Goal: Navigation & Orientation: Find specific page/section

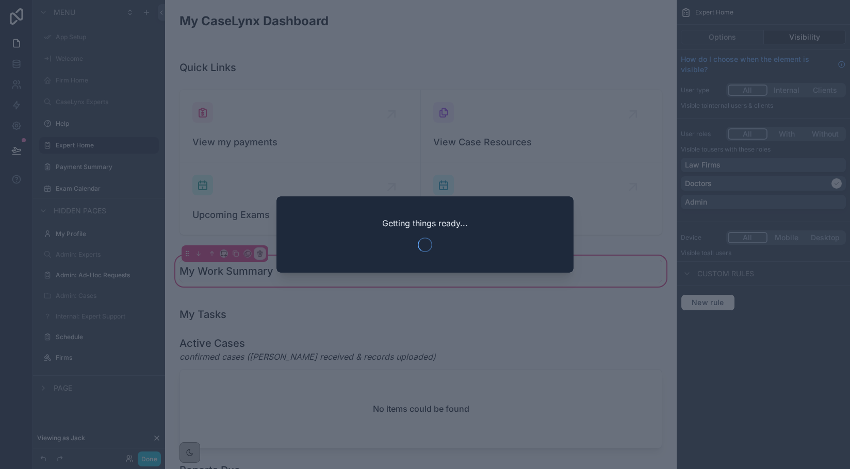
scroll to position [123, 0]
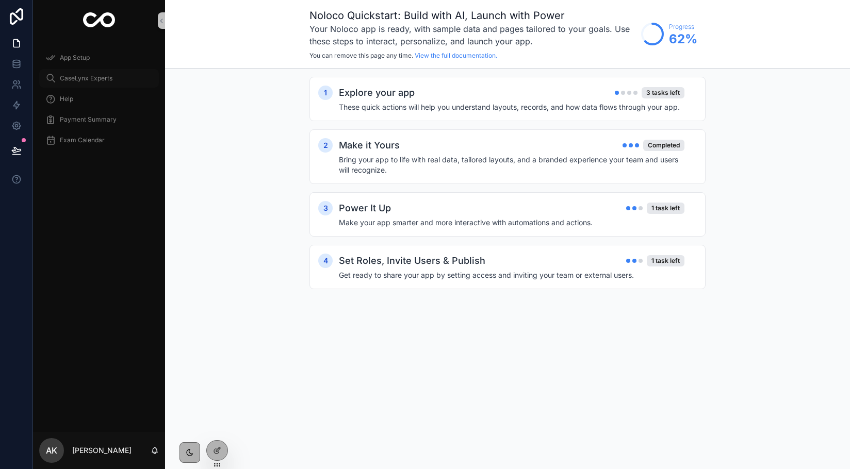
click at [59, 75] on div "CaseLynx Experts" at bounding box center [98, 78] width 107 height 17
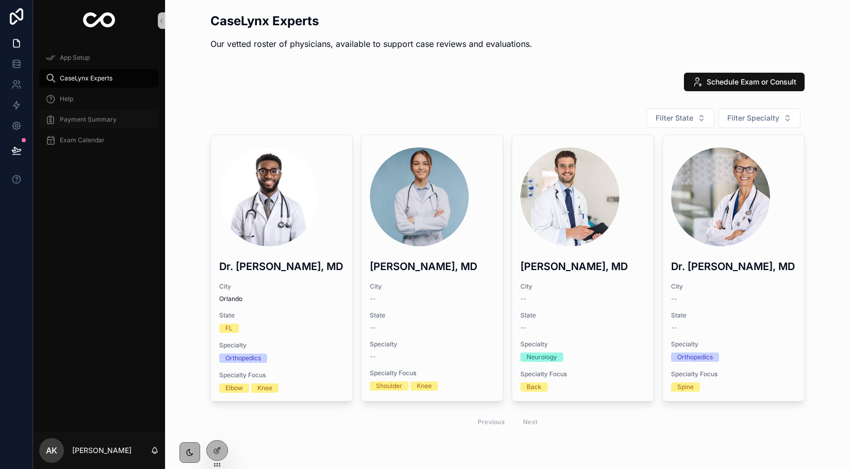
click at [67, 115] on div "Payment Summary" at bounding box center [98, 119] width 107 height 17
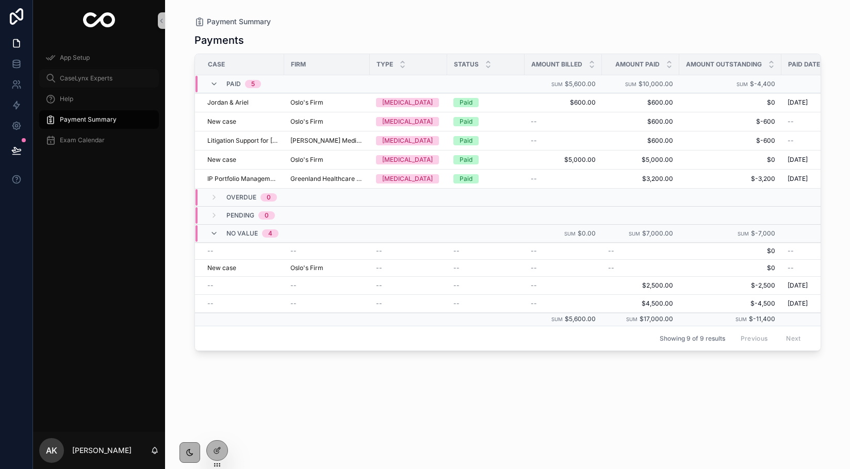
click at [75, 79] on span "CaseLynx Experts" at bounding box center [86, 78] width 53 height 8
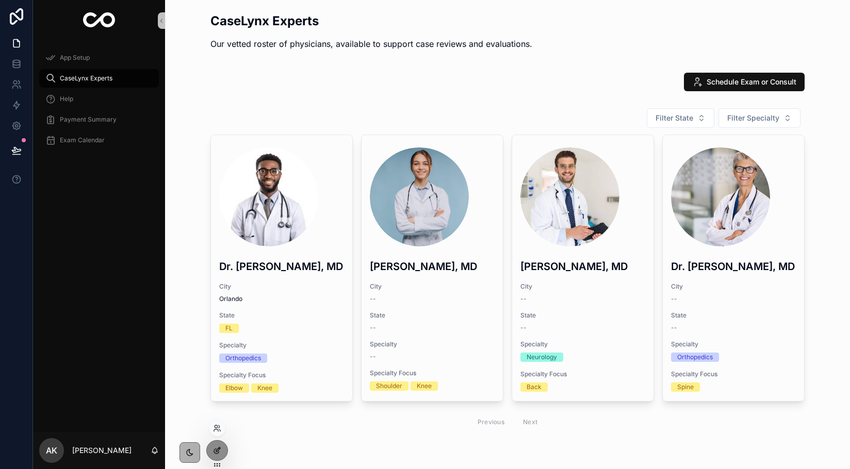
click at [213, 457] on div at bounding box center [217, 451] width 21 height 20
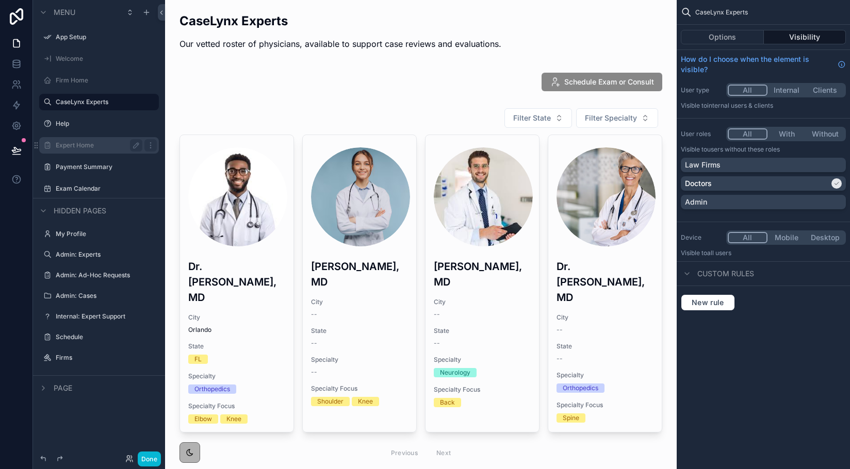
click at [86, 152] on div "Expert Home" at bounding box center [99, 145] width 116 height 17
click at [85, 148] on label "Expert Home" at bounding box center [97, 145] width 83 height 8
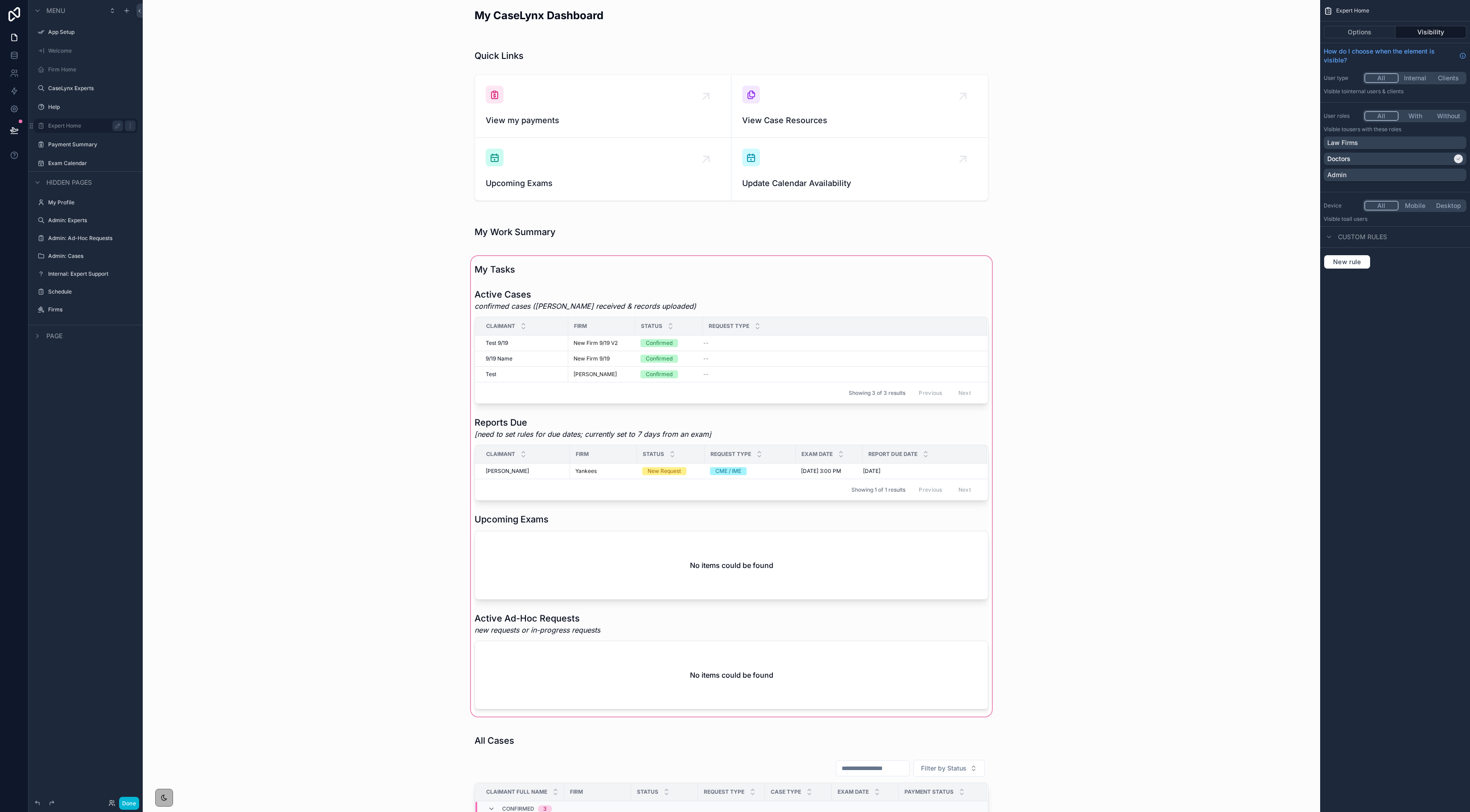
scroll to position [2, 0]
